Goal: Information Seeking & Learning: Learn about a topic

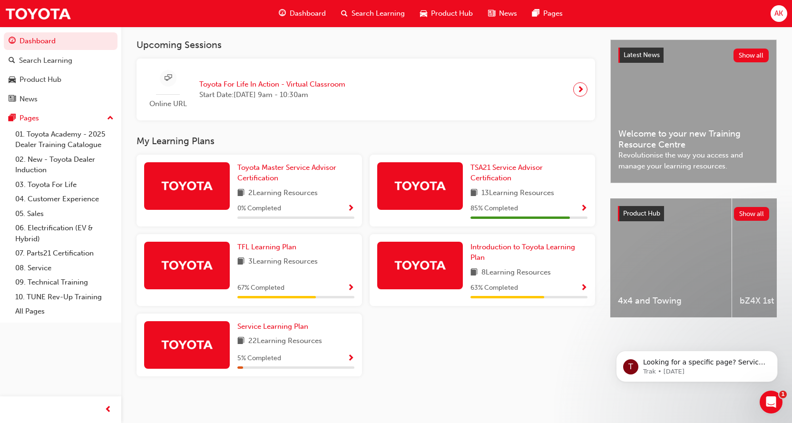
scroll to position [206, 0]
click at [58, 282] on link "09. Technical Training" at bounding box center [64, 282] width 106 height 15
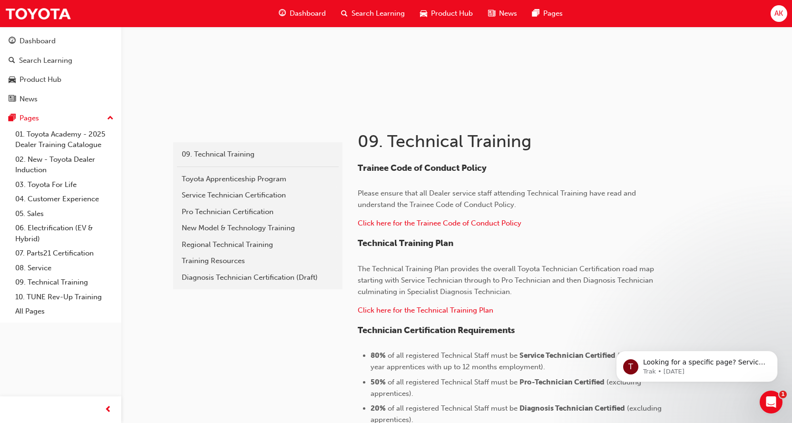
scroll to position [105, 0]
click at [421, 312] on span "Click here for the Technical Training Plan" at bounding box center [426, 310] width 136 height 9
